Goal: Navigation & Orientation: Find specific page/section

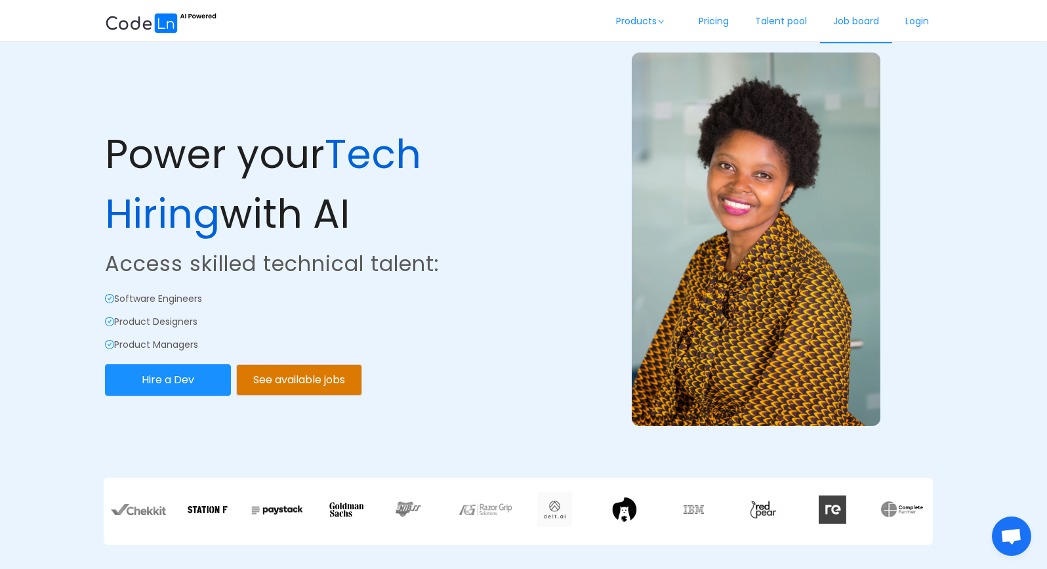
click at [867, 23] on link "Job board" at bounding box center [856, 21] width 72 height 43
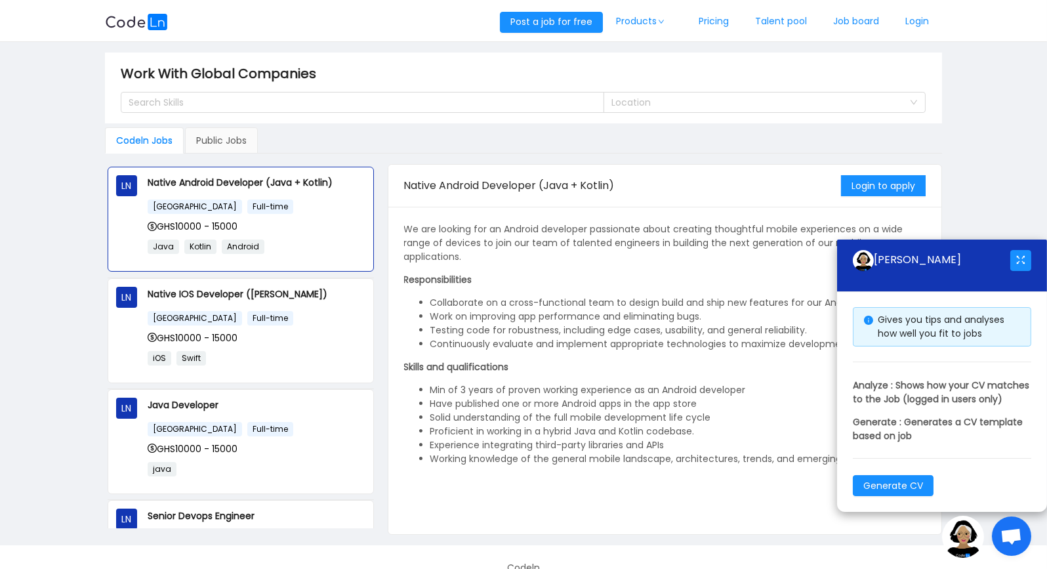
click at [963, 535] on img at bounding box center [963, 537] width 42 height 42
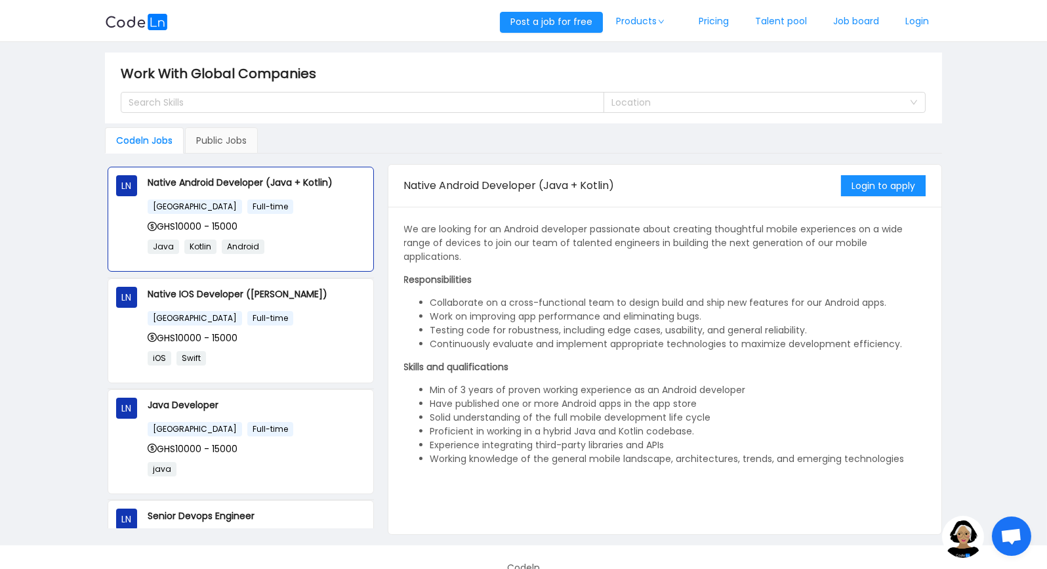
click at [558, 231] on p "We are looking for an Android developer passionate about creating thoughtful mo…" at bounding box center [665, 242] width 522 height 41
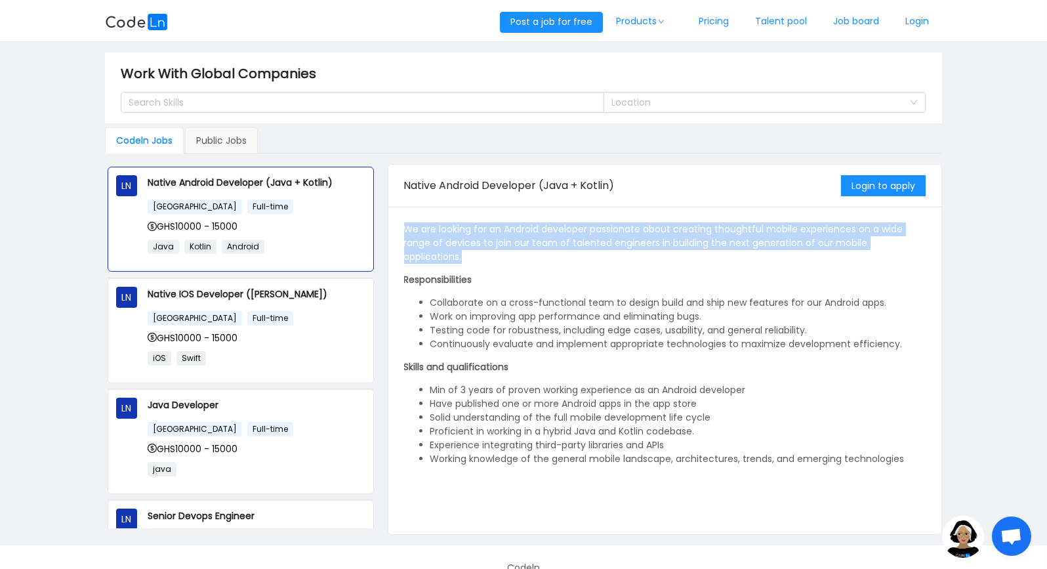
click at [558, 231] on p "We are looking for an Android developer passionate about creating thoughtful mo…" at bounding box center [665, 242] width 522 height 41
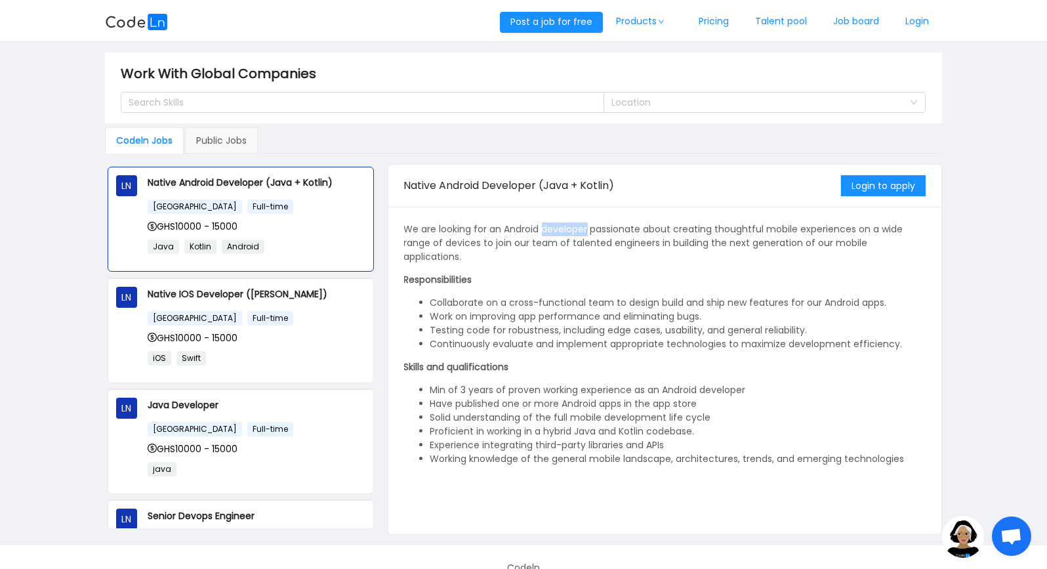
click at [558, 231] on p "We are looking for an Android developer passionate about creating thoughtful mo…" at bounding box center [665, 242] width 522 height 41
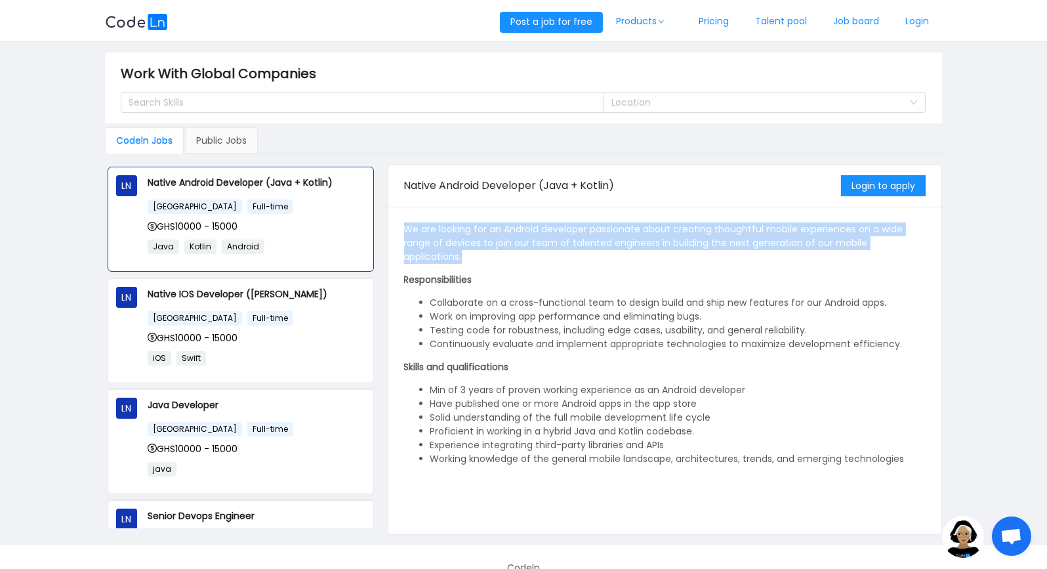
click at [558, 231] on p "We are looking for an Android developer passionate about creating thoughtful mo…" at bounding box center [665, 242] width 522 height 41
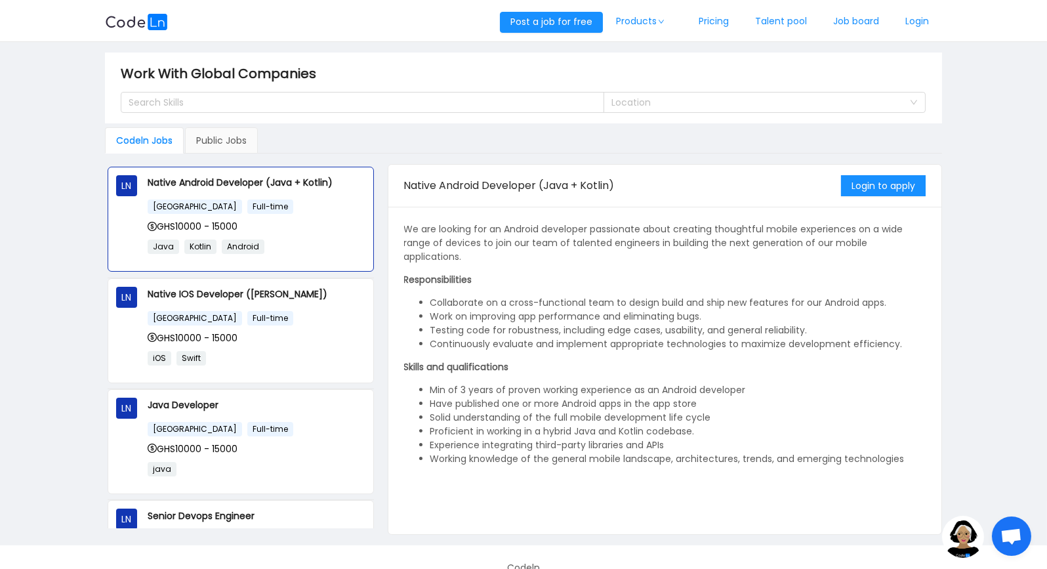
click at [558, 231] on p "We are looking for an Android developer passionate about creating thoughtful mo…" at bounding box center [665, 242] width 522 height 41
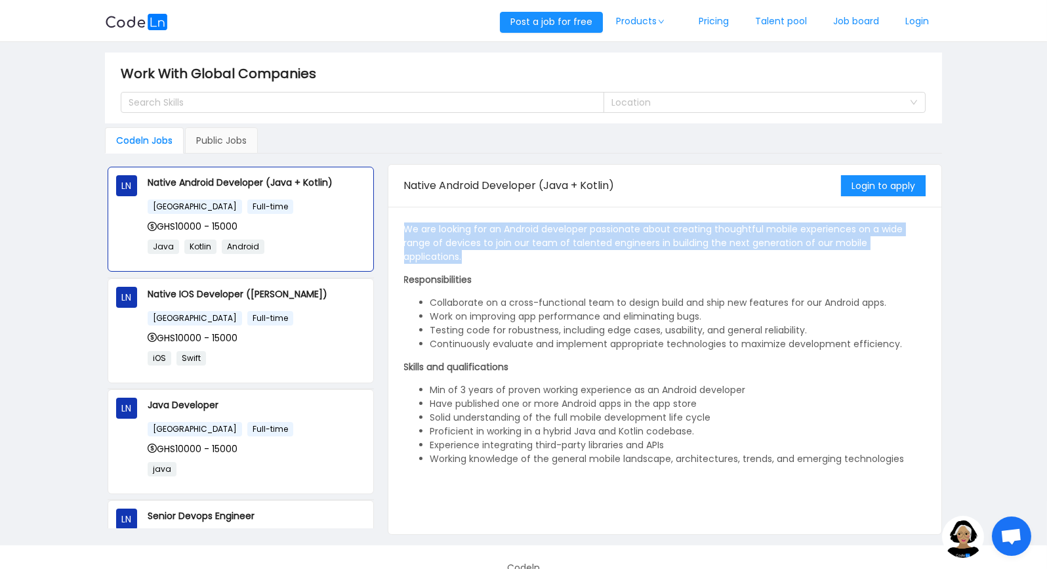
click at [558, 231] on p "We are looking for an Android developer passionate about creating thoughtful mo…" at bounding box center [665, 242] width 522 height 41
click at [562, 226] on p "We are looking for an Android developer passionate about creating thoughtful mo…" at bounding box center [665, 242] width 522 height 41
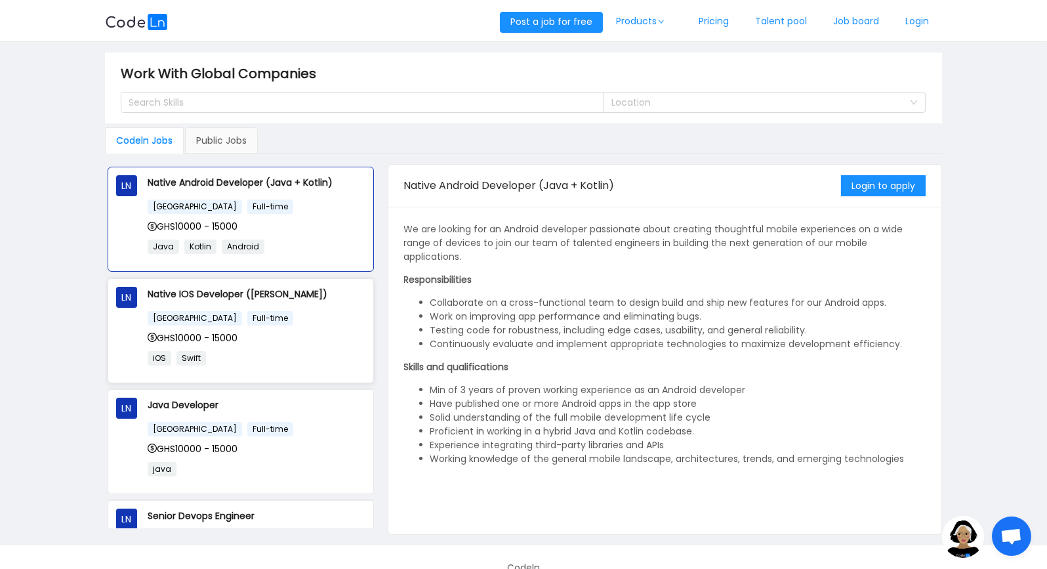
click at [299, 289] on p "Native IOS Developer ([PERSON_NAME])" at bounding box center [257, 294] width 218 height 14
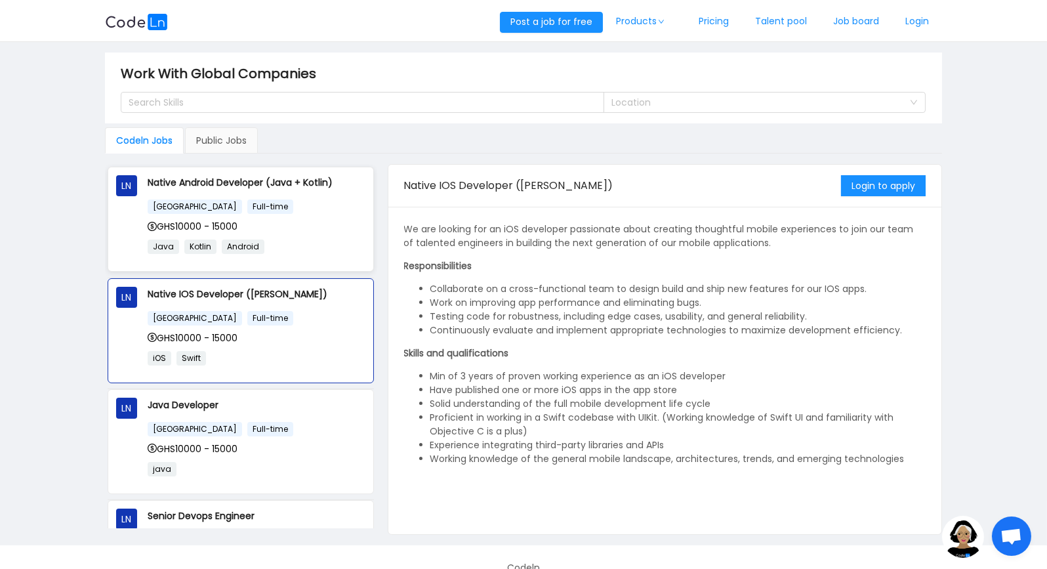
click at [325, 229] on div "GHS10000 - 15000" at bounding box center [257, 226] width 218 height 14
